Goal: Task Accomplishment & Management: Manage account settings

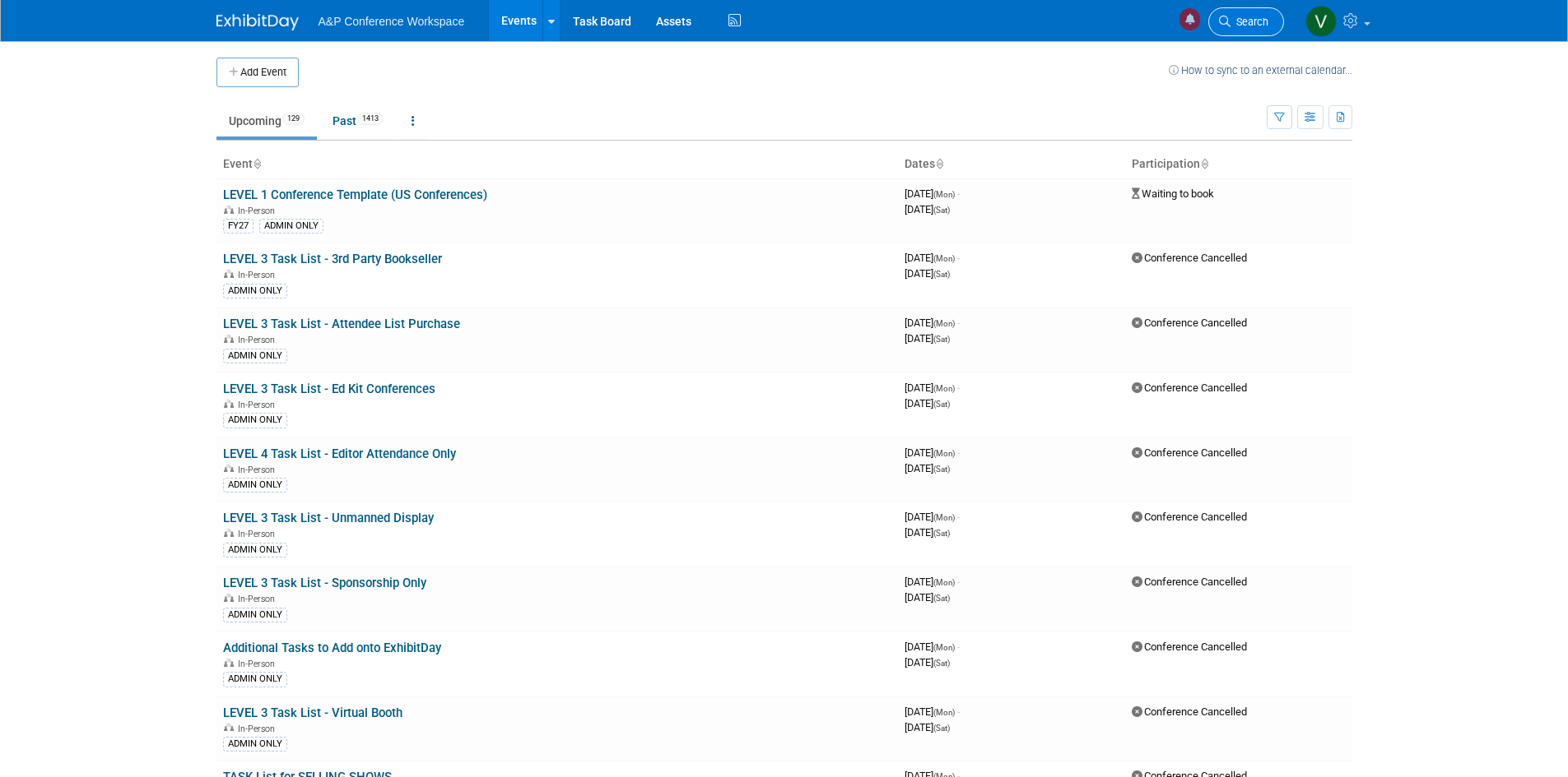
click at [1249, 17] on span "Search" at bounding box center [1249, 22] width 38 height 12
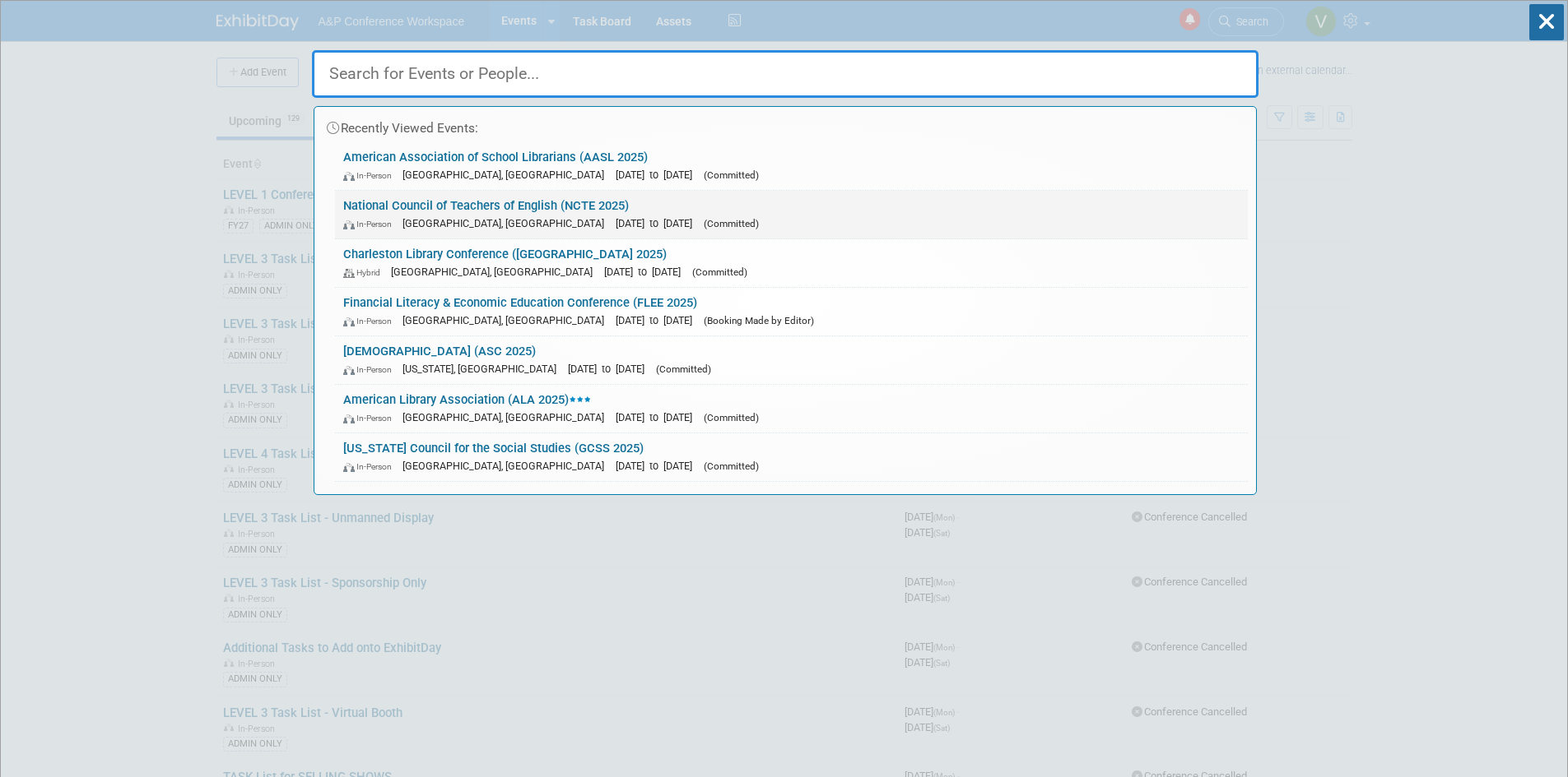
click at [527, 211] on link "National Council of Teachers of English (NCTE 2025) In-Person [GEOGRAPHIC_DATA]…" at bounding box center [791, 215] width 912 height 48
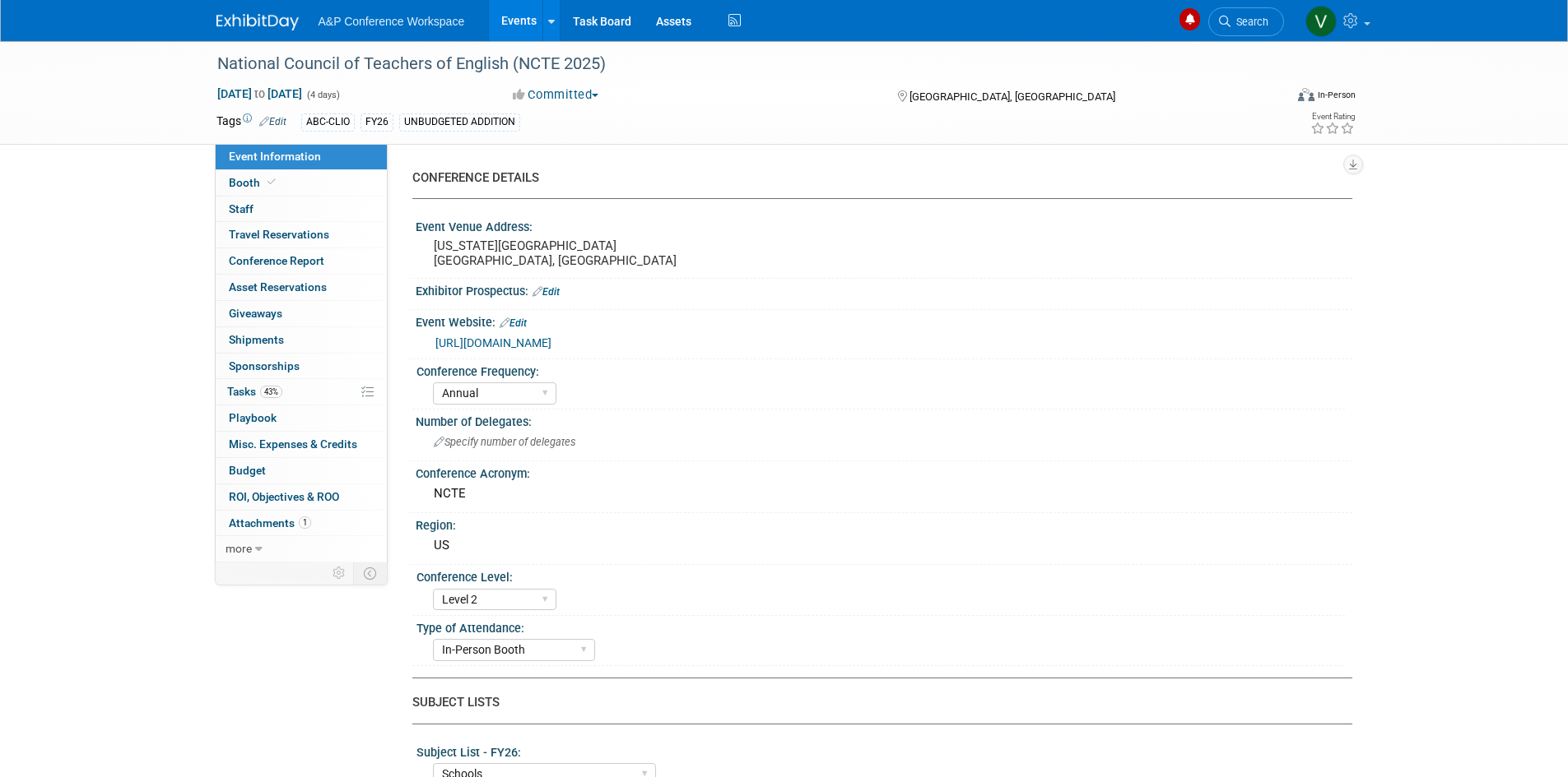
select select "Annual"
select select "Level 2"
select select "In-Person Booth"
select select "Schools"
select select "Bloomsbury Digital Resources"
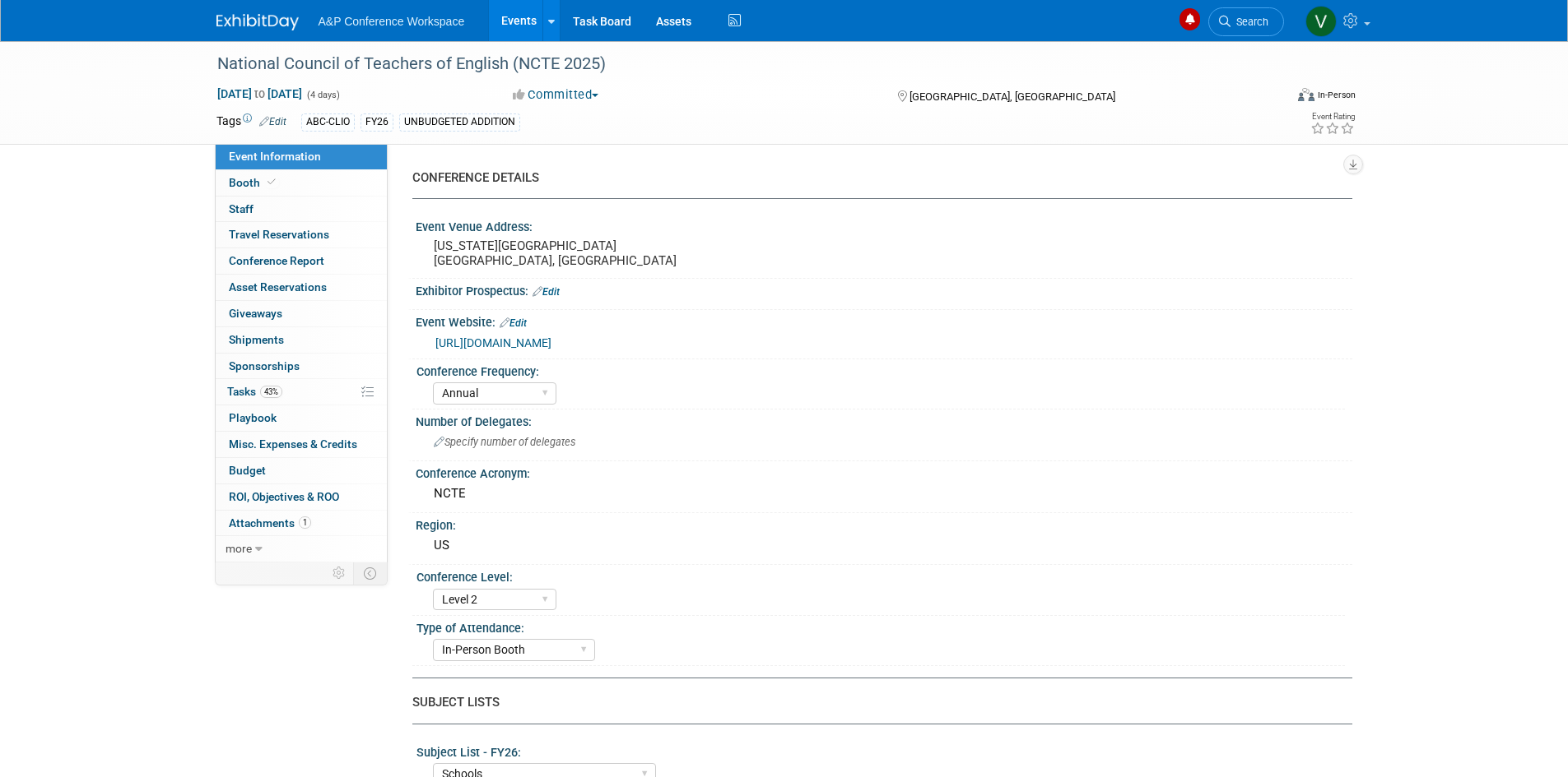
select select "[PERSON_NAME]"
select select "Brand/Subject Presence​"
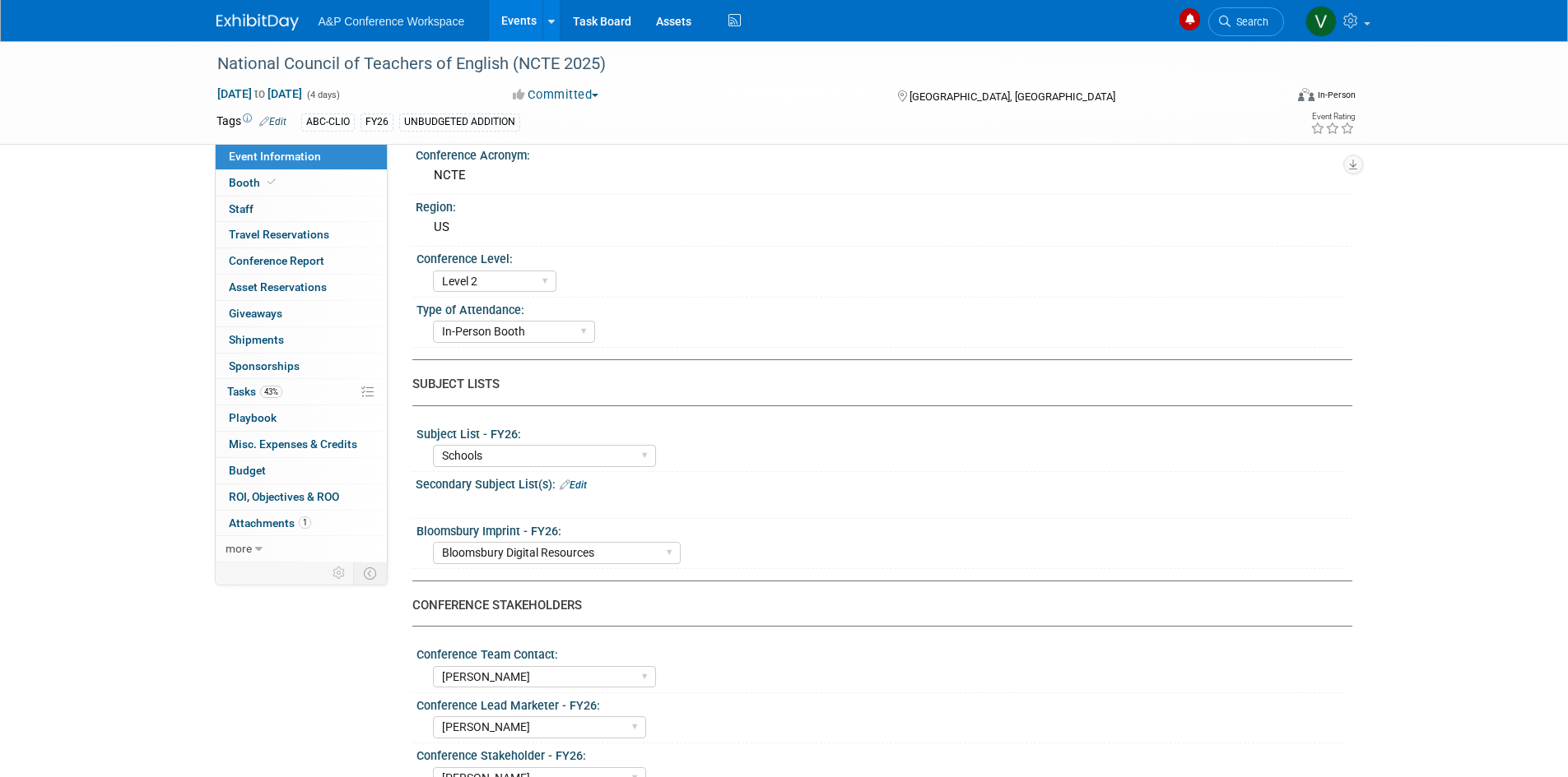
scroll to position [411, 0]
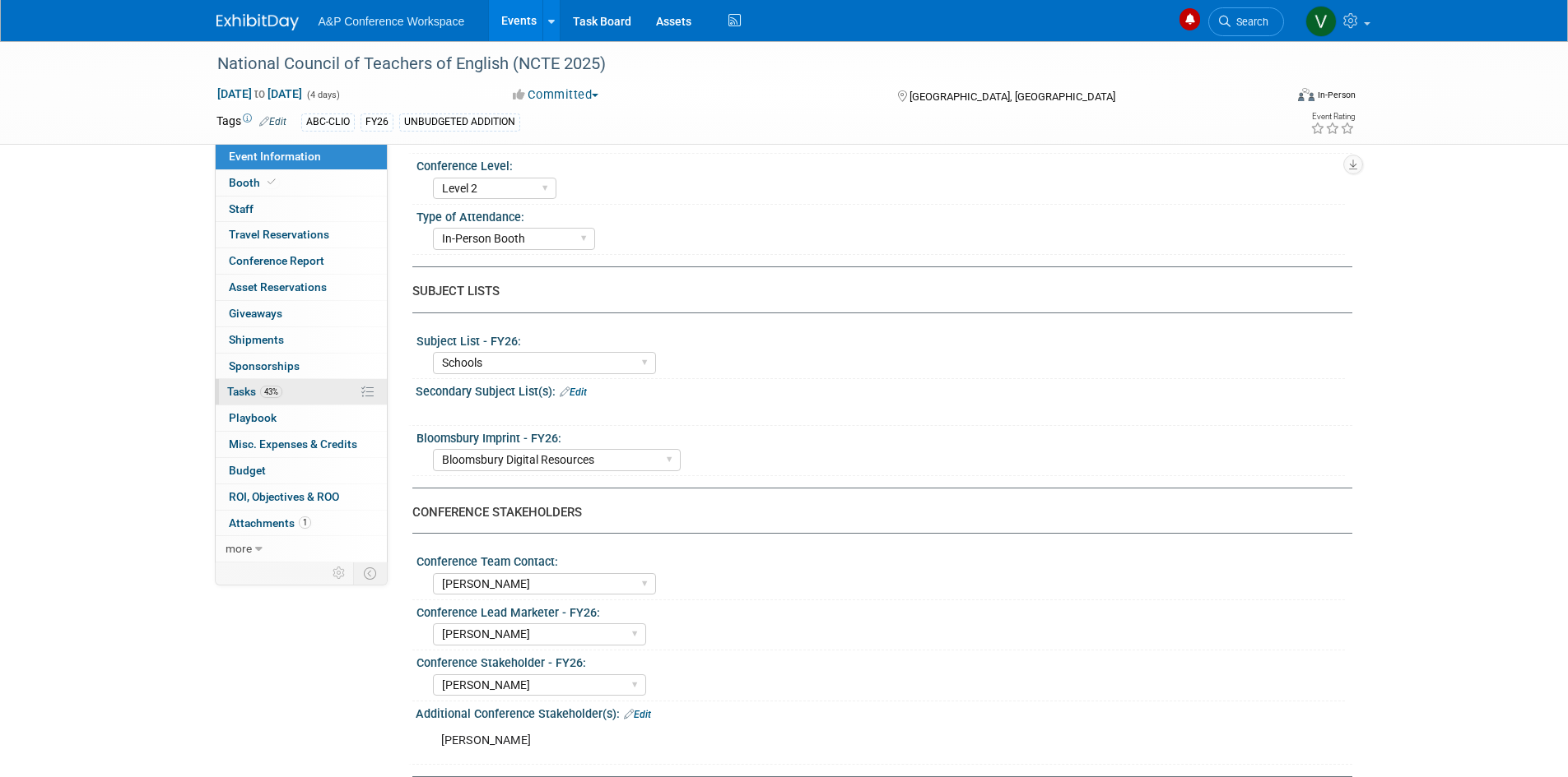
click at [251, 388] on span "Tasks 43%" at bounding box center [255, 392] width 55 height 13
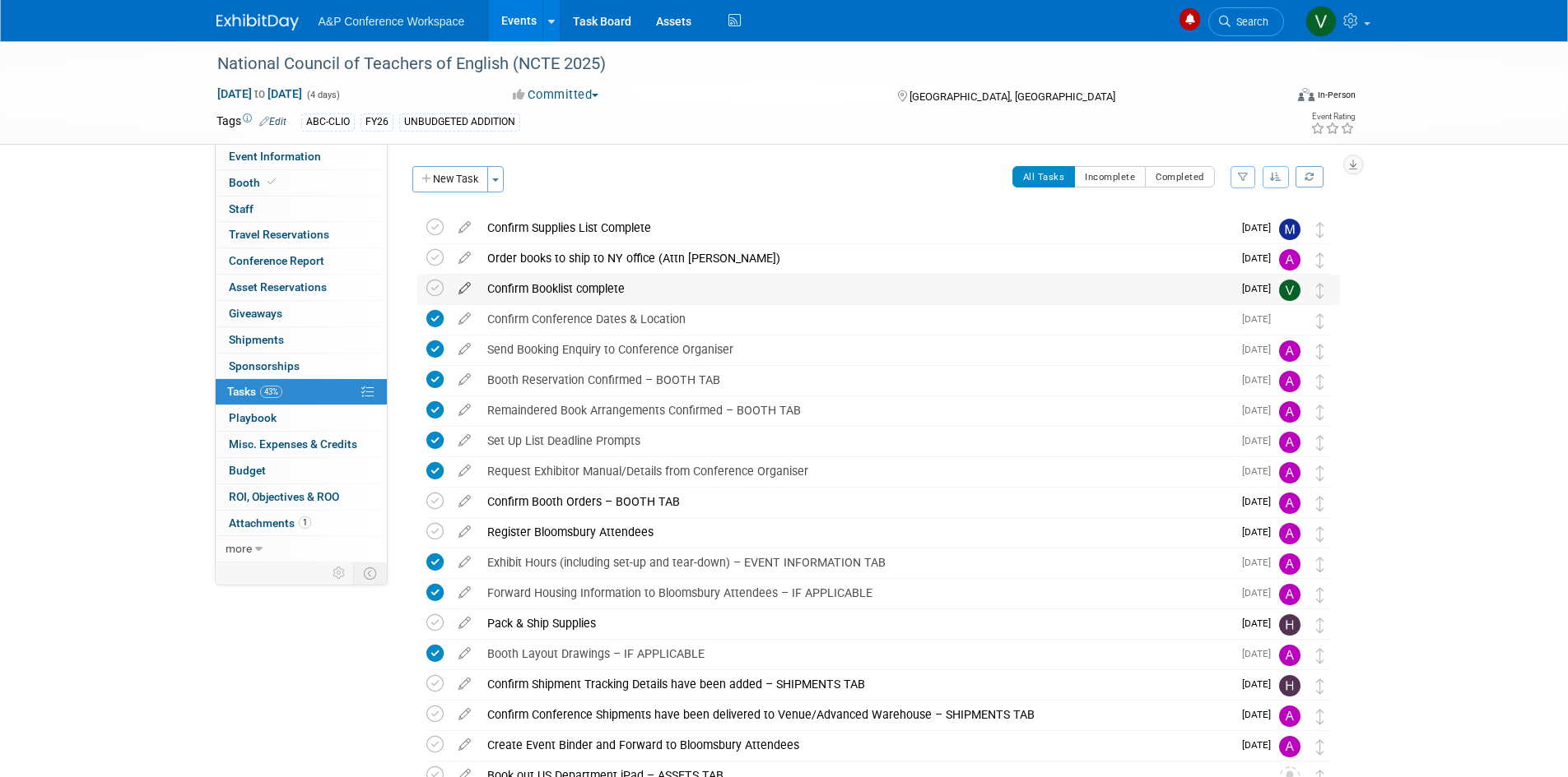
click at [466, 287] on icon at bounding box center [465, 284] width 28 height 20
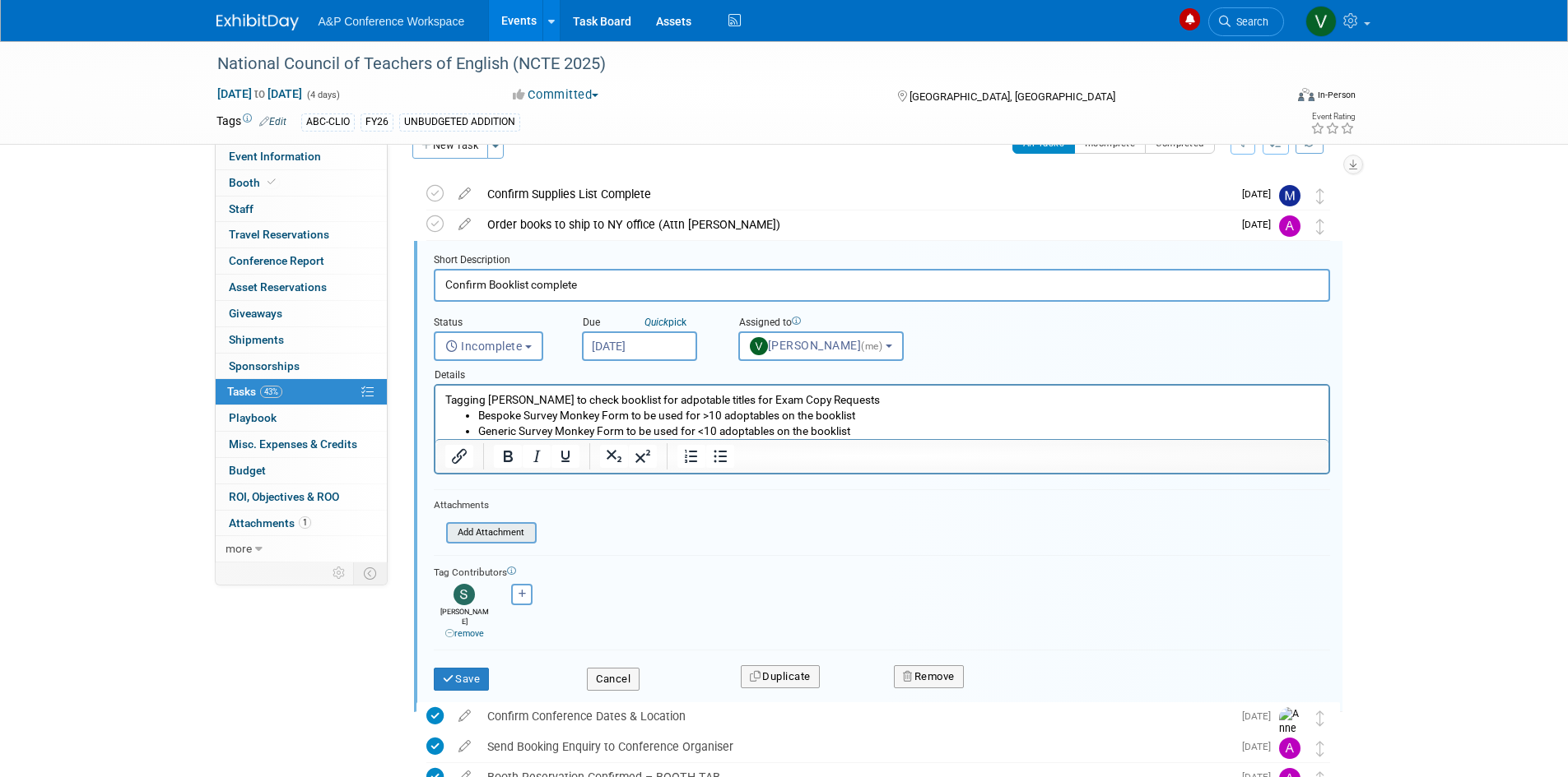
click at [474, 535] on input "file" at bounding box center [450, 533] width 168 height 18
click at [512, 530] on input "file" at bounding box center [450, 533] width 168 height 18
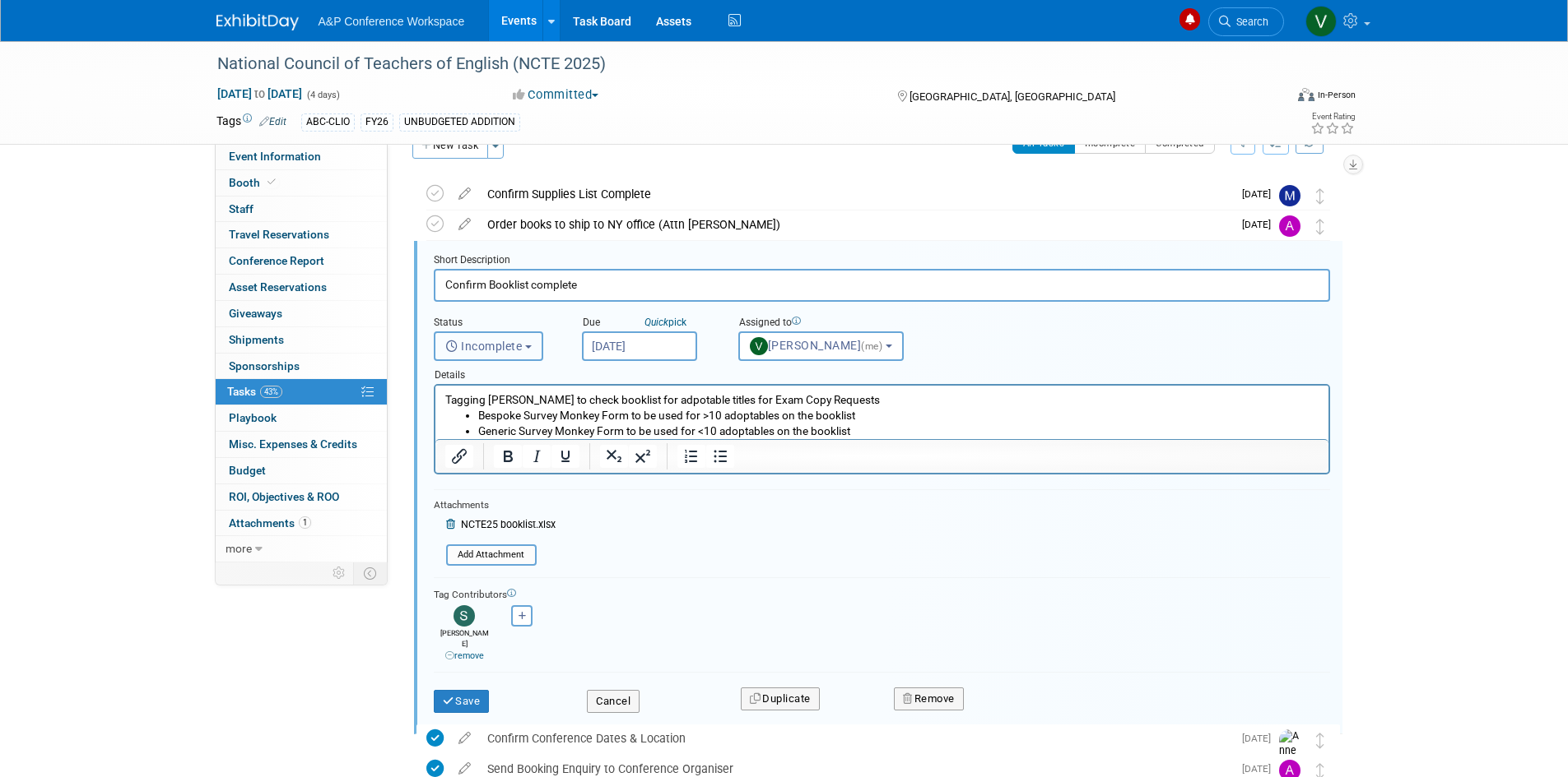
click at [537, 343] on button "Incomplete" at bounding box center [488, 345] width 109 height 29
click at [510, 414] on label "Completed" at bounding box center [487, 417] width 89 height 27
click at [437, 414] on input "Completed" at bounding box center [432, 415] width 11 height 11
select select "3"
click at [462, 690] on button "Save" at bounding box center [461, 702] width 56 height 23
